Goal: Information Seeking & Learning: Find specific page/section

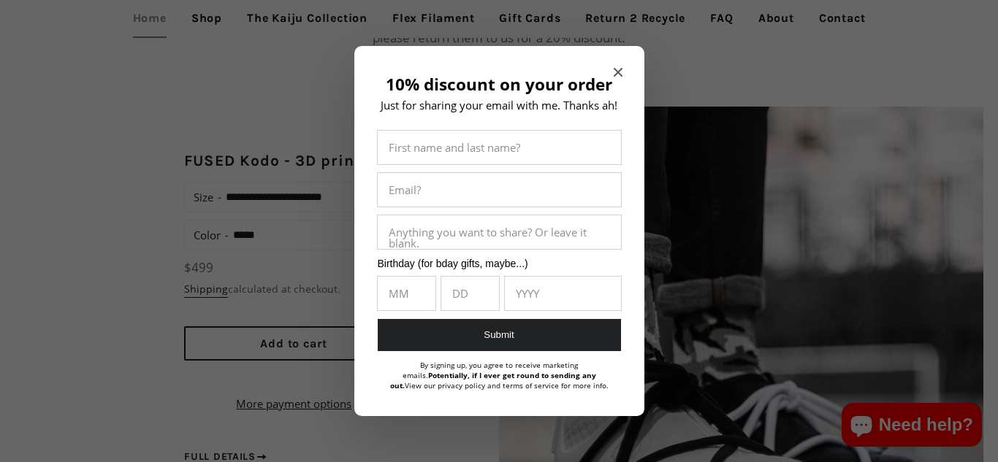
scroll to position [1211, 0]
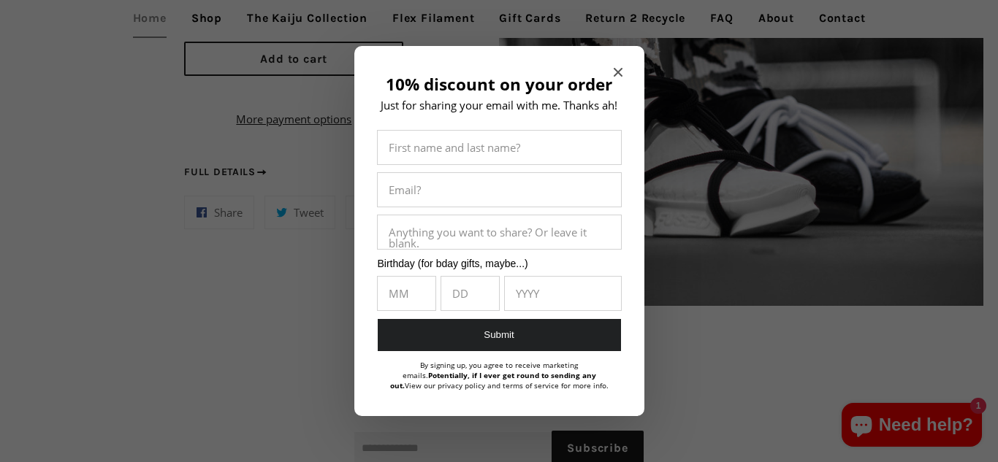
click at [522, 152] on input "10% discount on your order" at bounding box center [499, 148] width 243 height 34
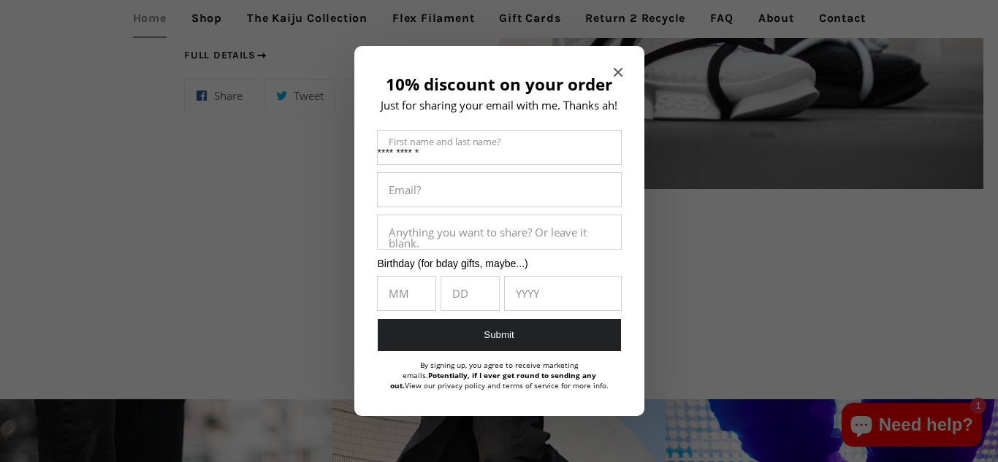
scroll to position [1330, 0]
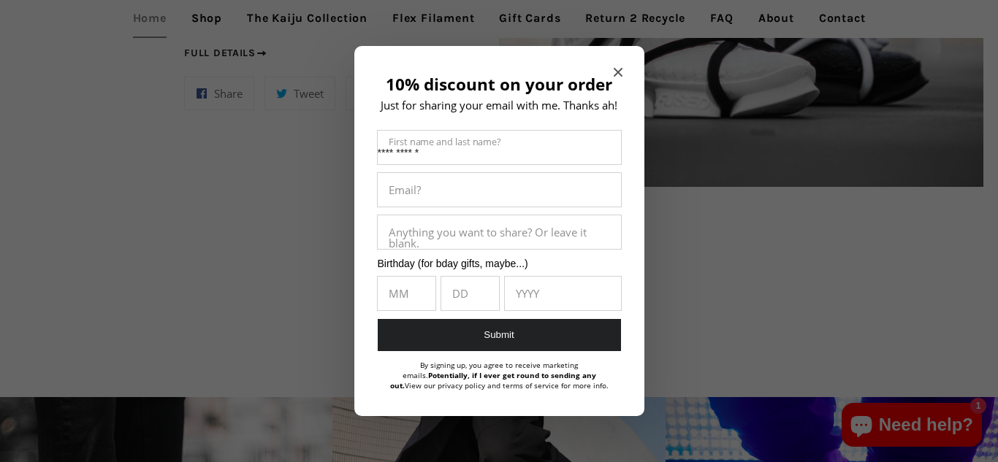
type input "**********"
click at [508, 190] on input "10% discount on your order" at bounding box center [499, 190] width 243 height 34
type input "*"
type input "**********"
click at [421, 288] on input "10% discount on your order" at bounding box center [407, 294] width 58 height 34
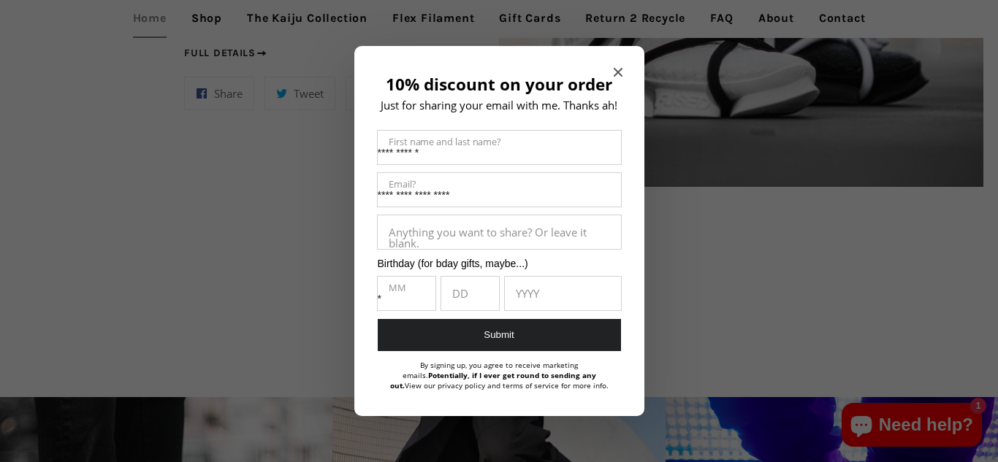
type input "**"
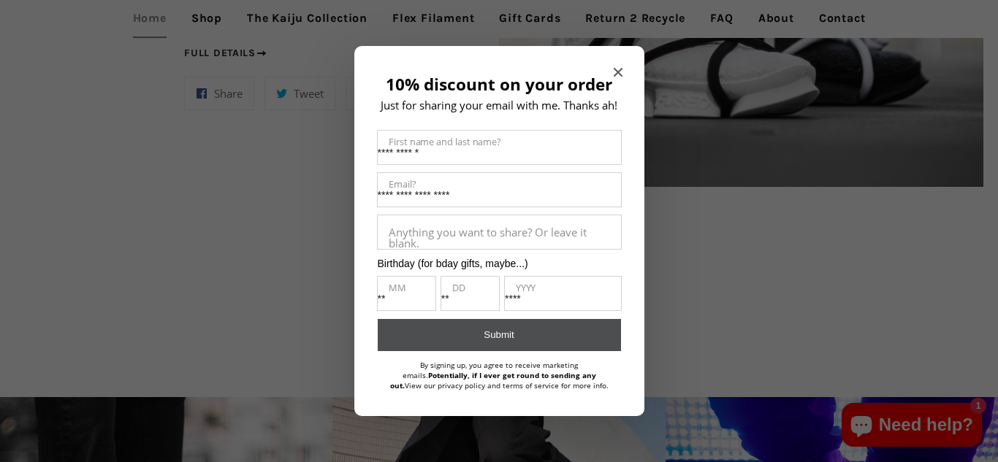
type input "****"
click at [457, 337] on button "Submit" at bounding box center [499, 335] width 243 height 33
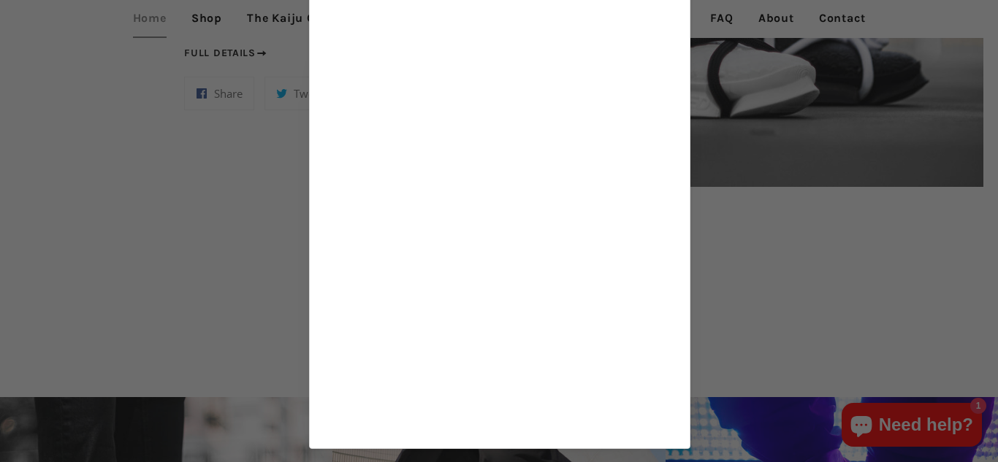
scroll to position [1323, 0]
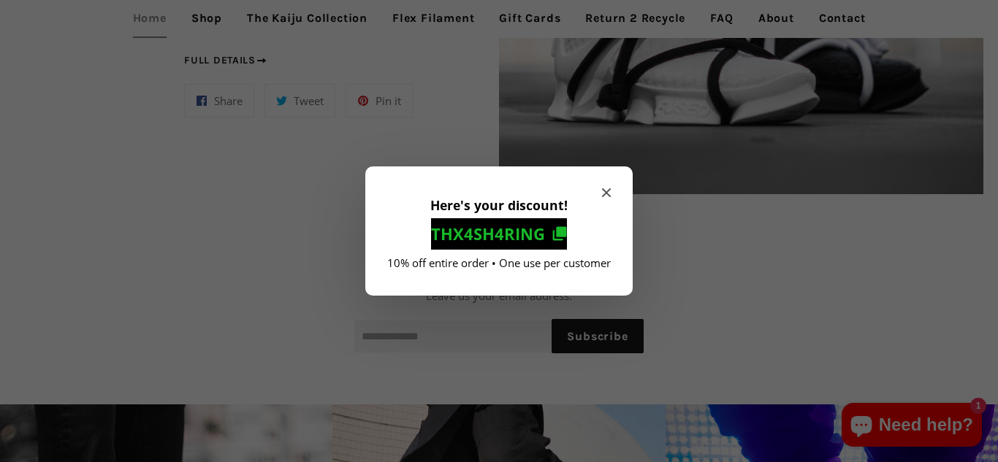
click at [537, 228] on span "Thx4Sh4ring" at bounding box center [488, 233] width 114 height 19
click at [547, 234] on button "Thx4Sh4ring Copy to clipboard" at bounding box center [499, 233] width 136 height 31
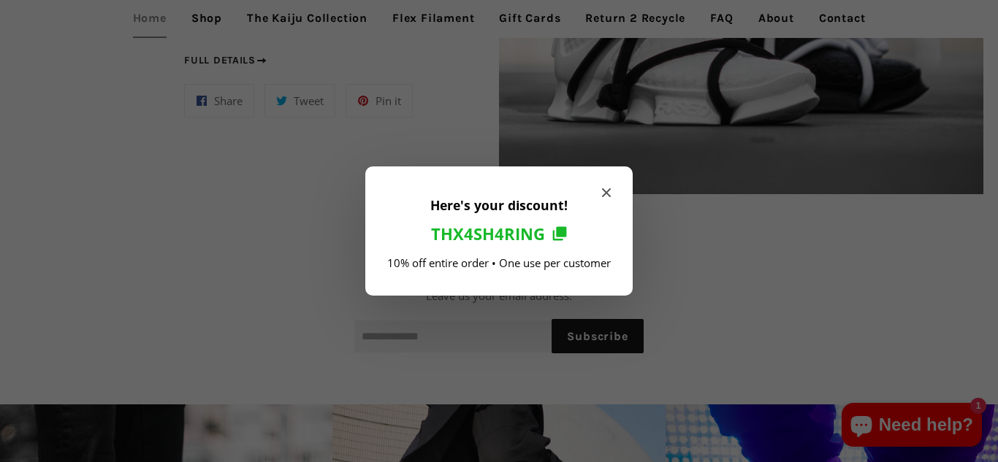
click at [602, 191] on icon "Close modal" at bounding box center [606, 192] width 9 height 9
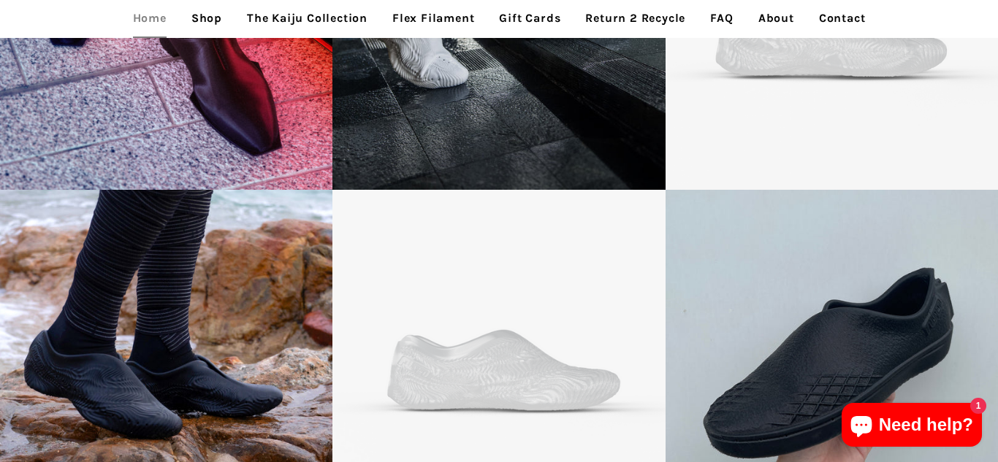
scroll to position [3089, 0]
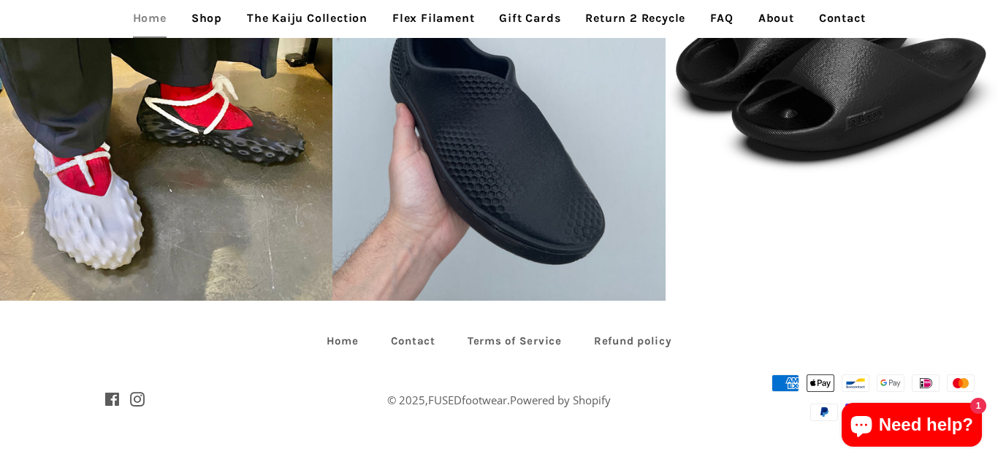
click at [214, 20] on link "Shop" at bounding box center [206, 18] width 53 height 37
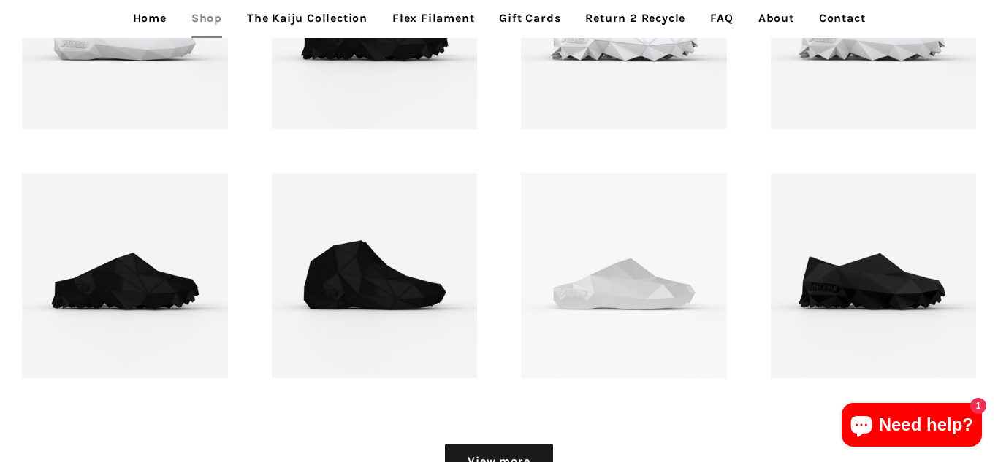
scroll to position [1795, 0]
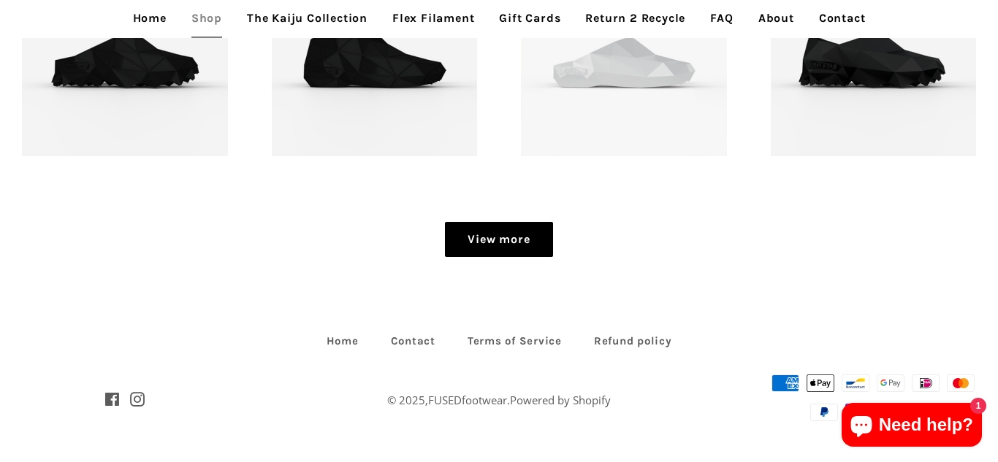
click at [488, 234] on link "View more" at bounding box center [498, 239] width 107 height 35
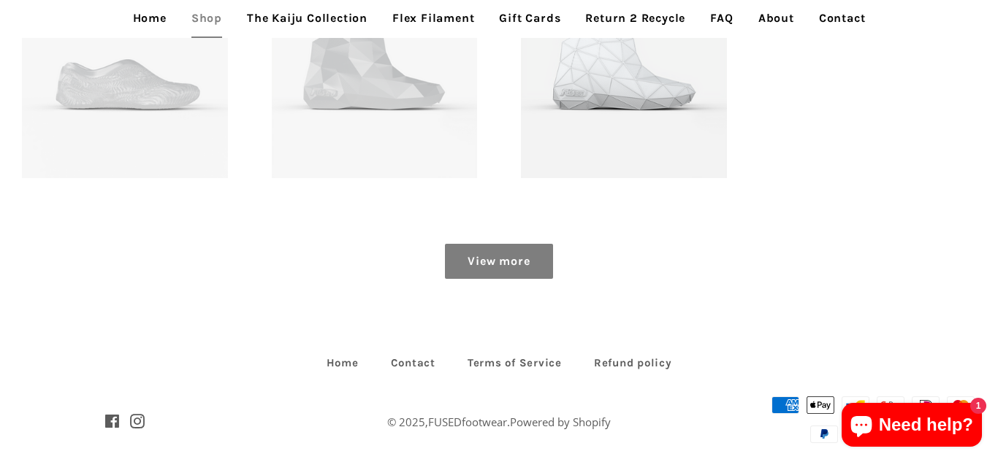
scroll to position [2294, 0]
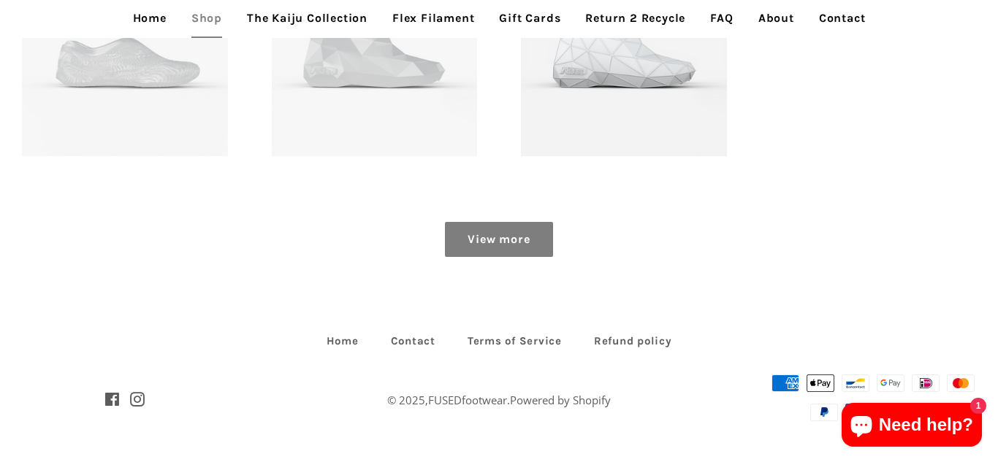
click at [488, 234] on link "View more" at bounding box center [498, 239] width 107 height 35
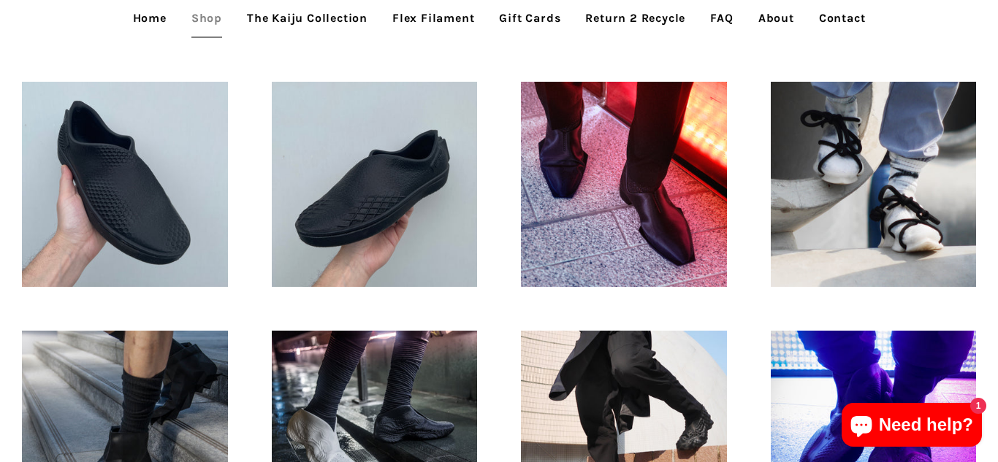
scroll to position [0, 0]
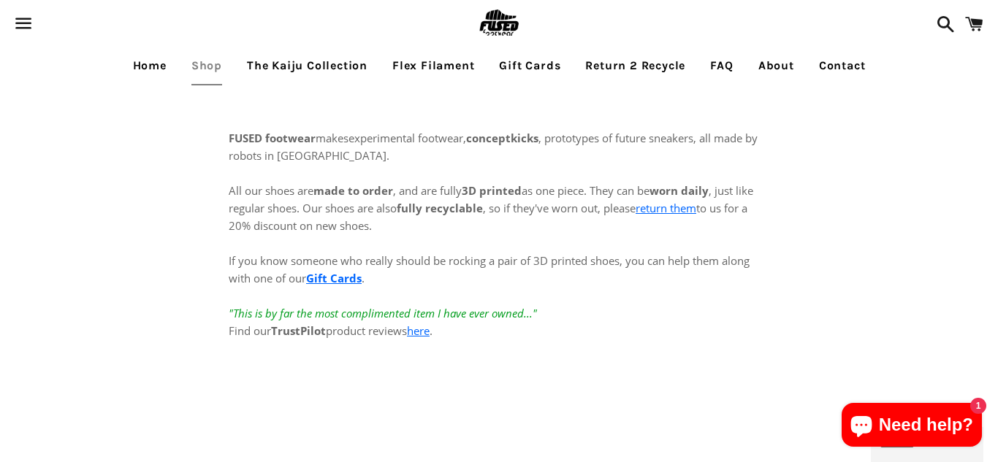
click at [18, 23] on span "button" at bounding box center [23, 23] width 33 height 44
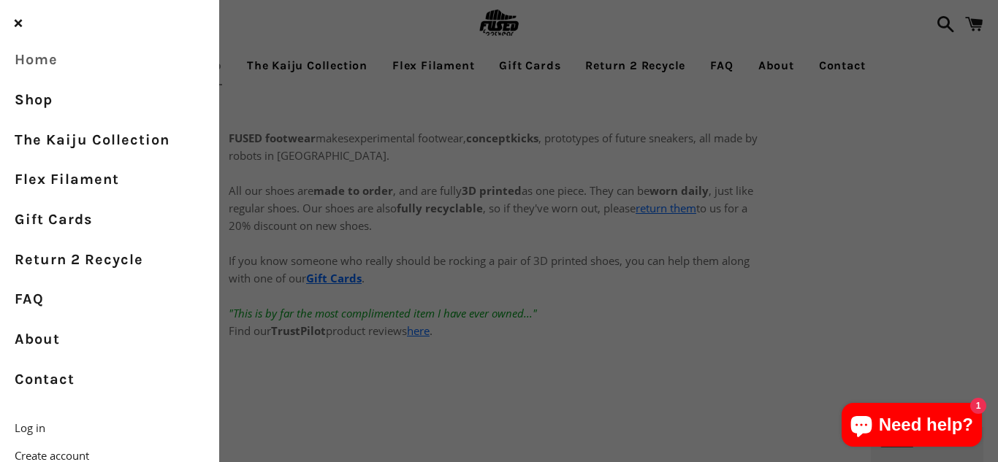
click at [53, 59] on link "Home" at bounding box center [109, 60] width 219 height 40
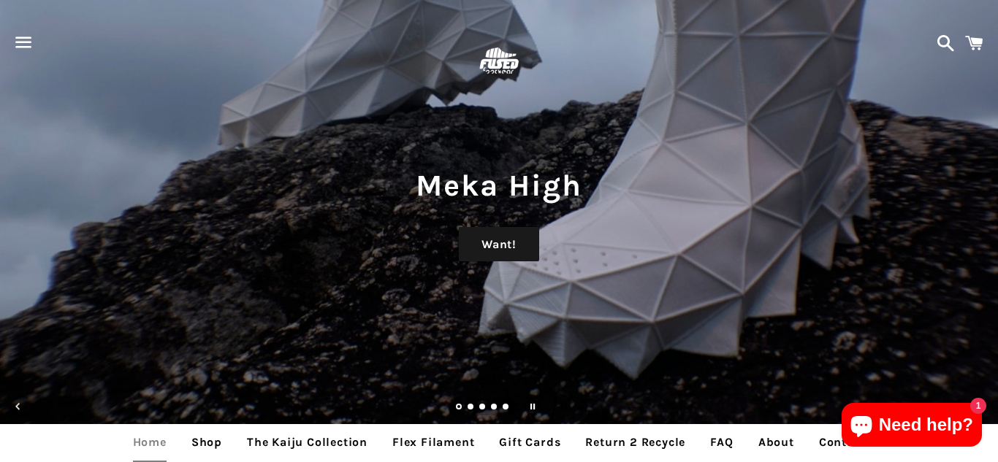
click at [952, 41] on span at bounding box center [942, 43] width 26 height 44
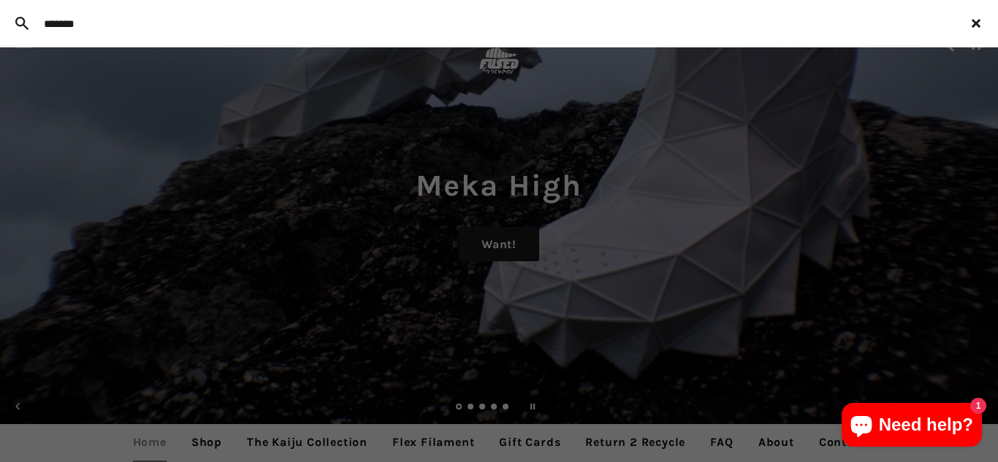
type input "*******"
click at [7, 4] on button "Search" at bounding box center [21, 24] width 29 height 40
